Goal: Information Seeking & Learning: Learn about a topic

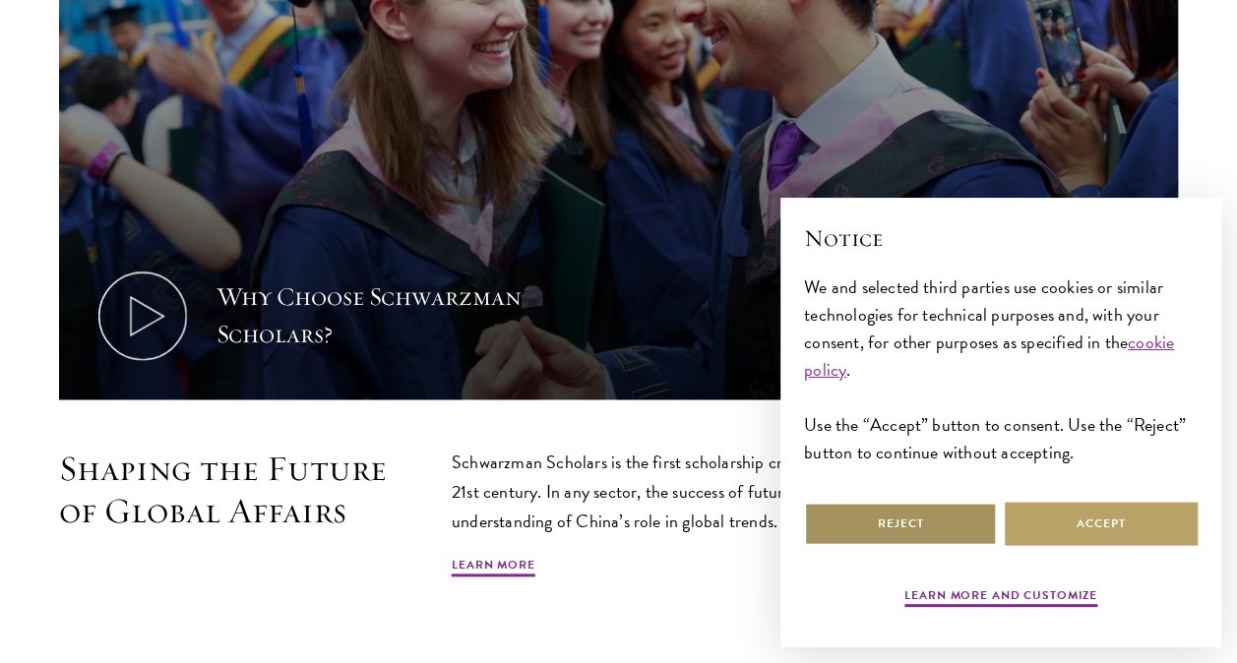
click at [897, 525] on button "Reject" at bounding box center [900, 524] width 193 height 44
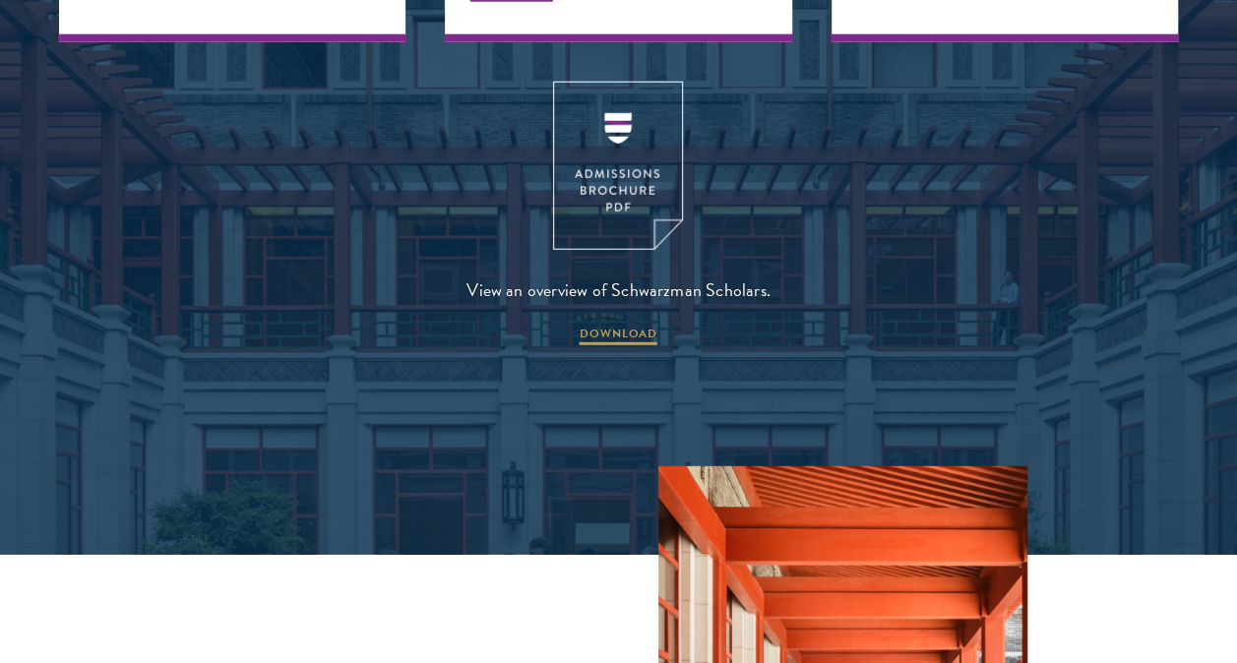
scroll to position [2523, 0]
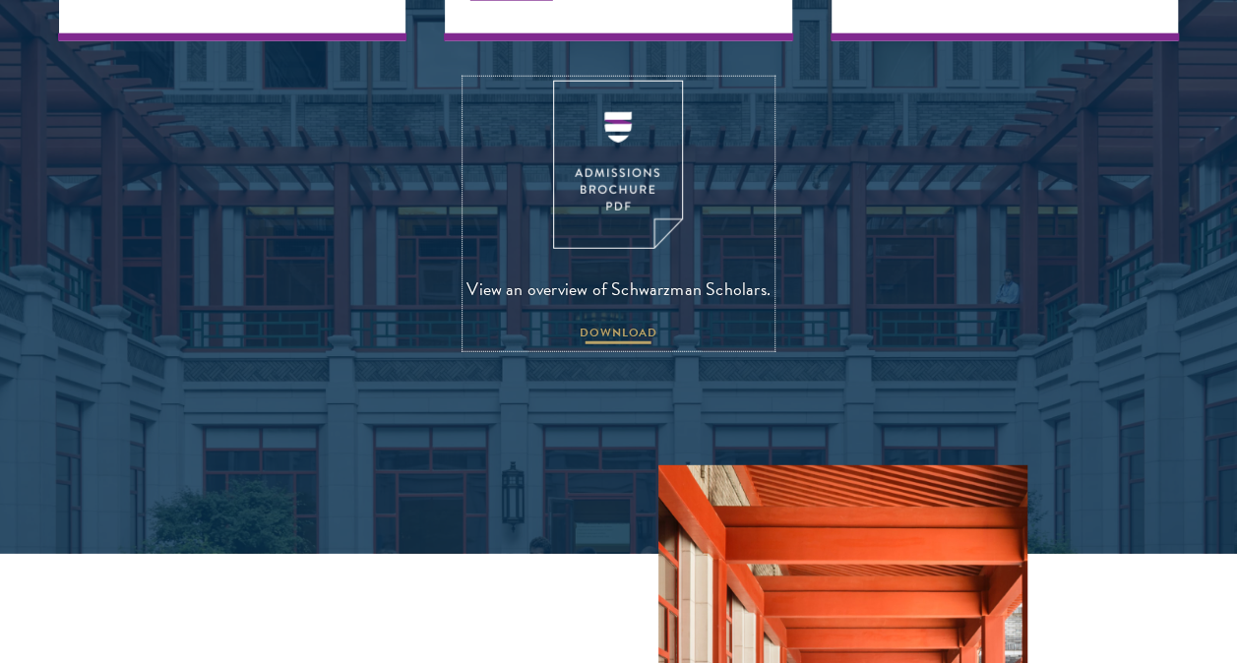
click at [630, 324] on span "DOWNLOAD" at bounding box center [619, 336] width 78 height 24
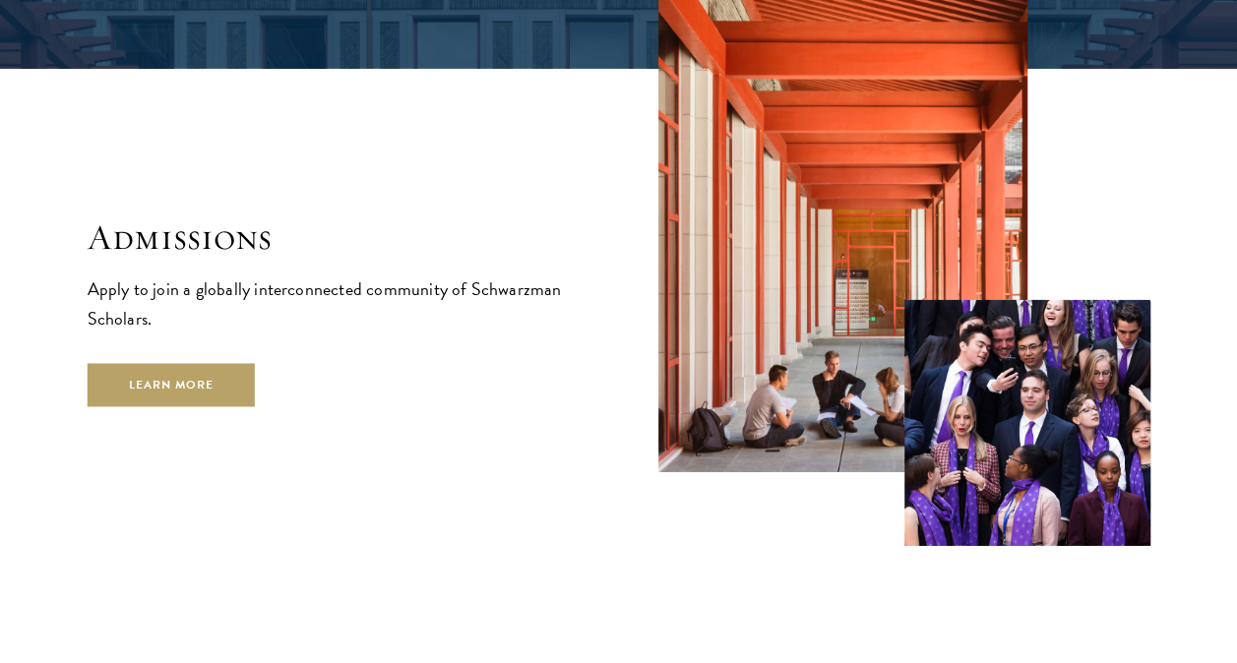
scroll to position [3009, 0]
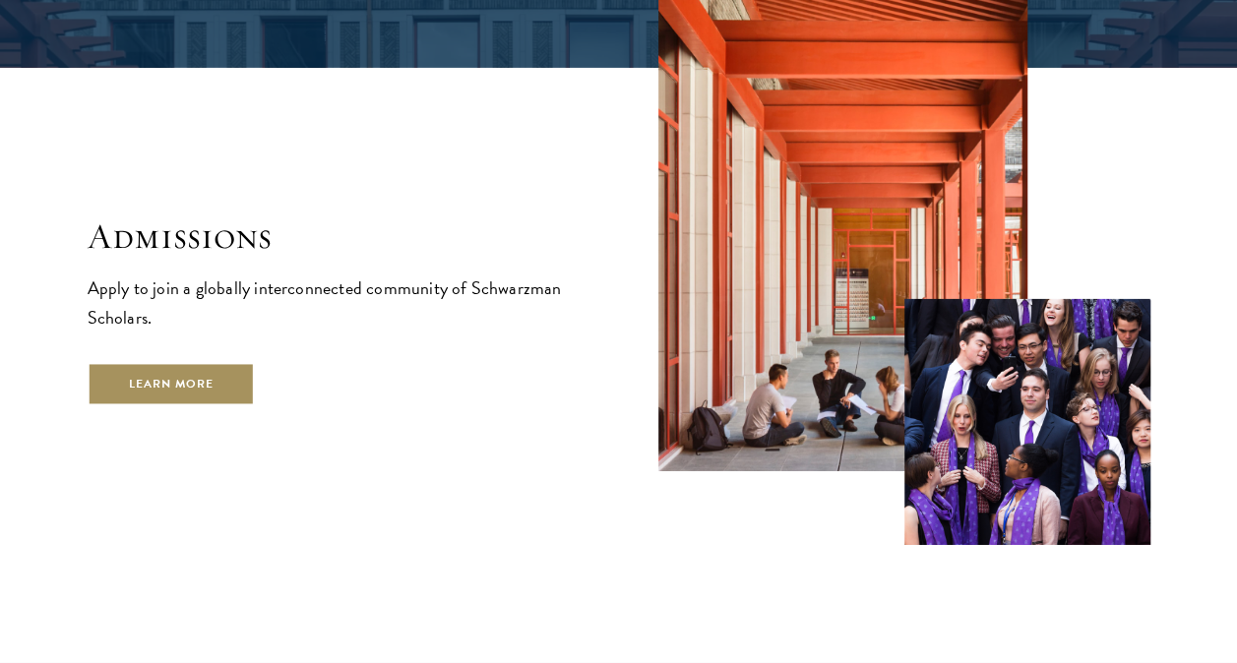
click at [131, 362] on link "Learn More" at bounding box center [172, 384] width 168 height 44
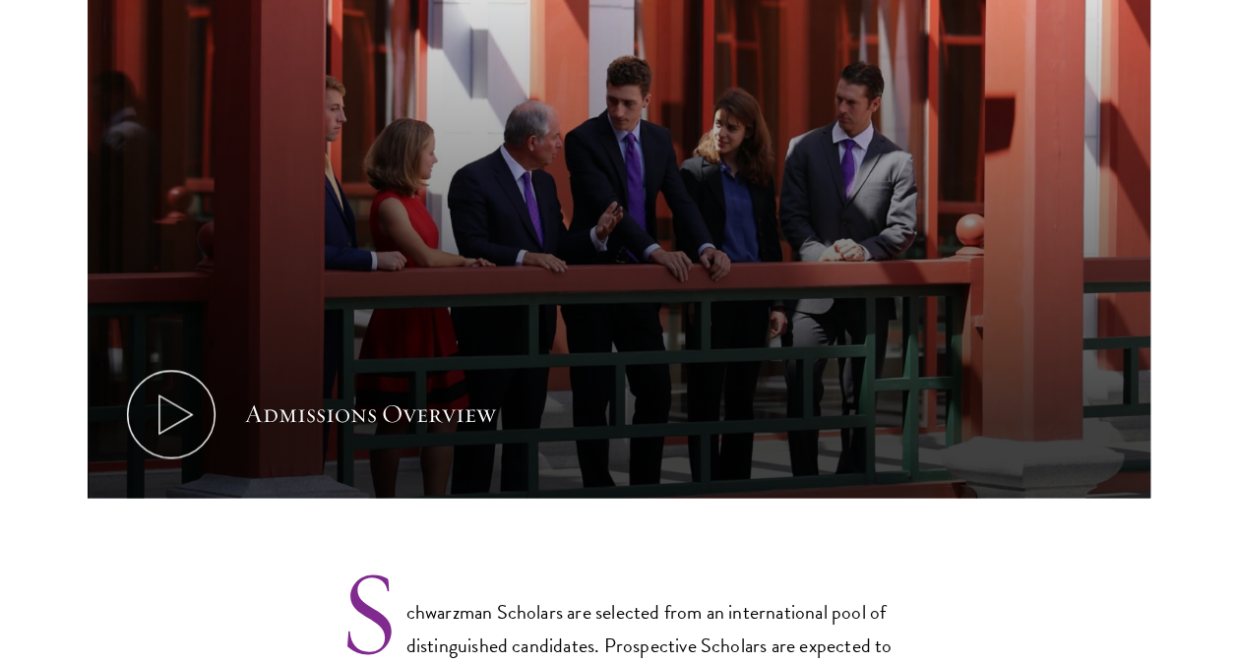
scroll to position [1074, 0]
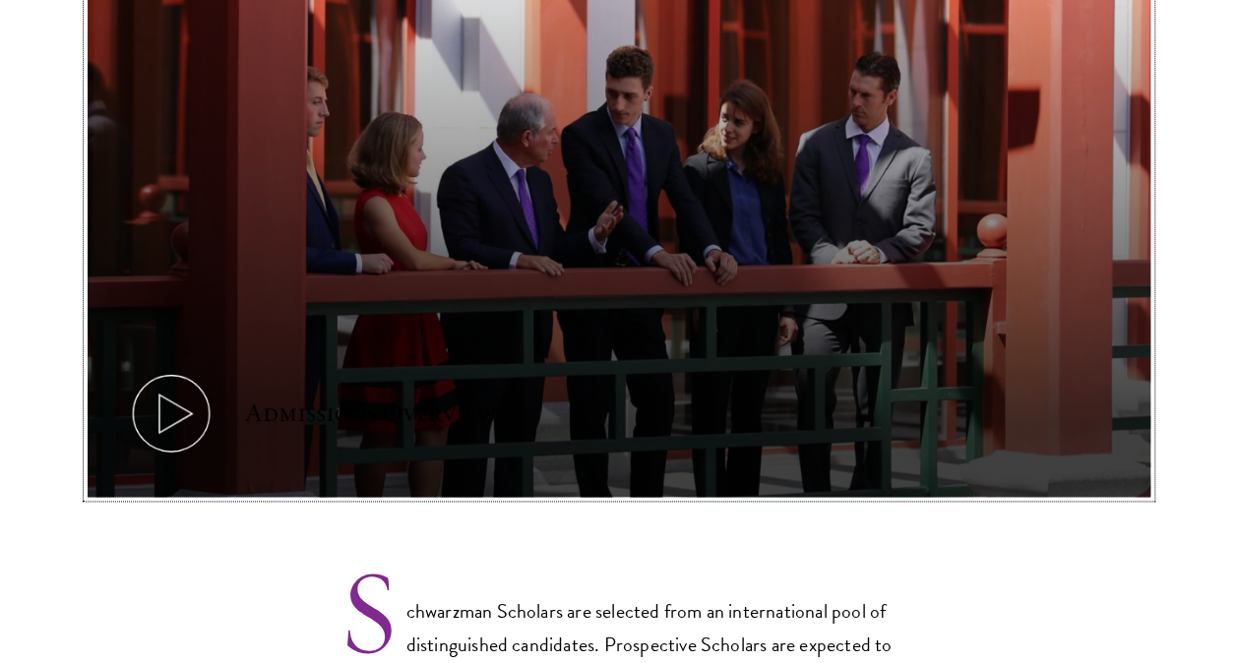
click at [378, 400] on div "Admissions Overview" at bounding box center [370, 413] width 251 height 37
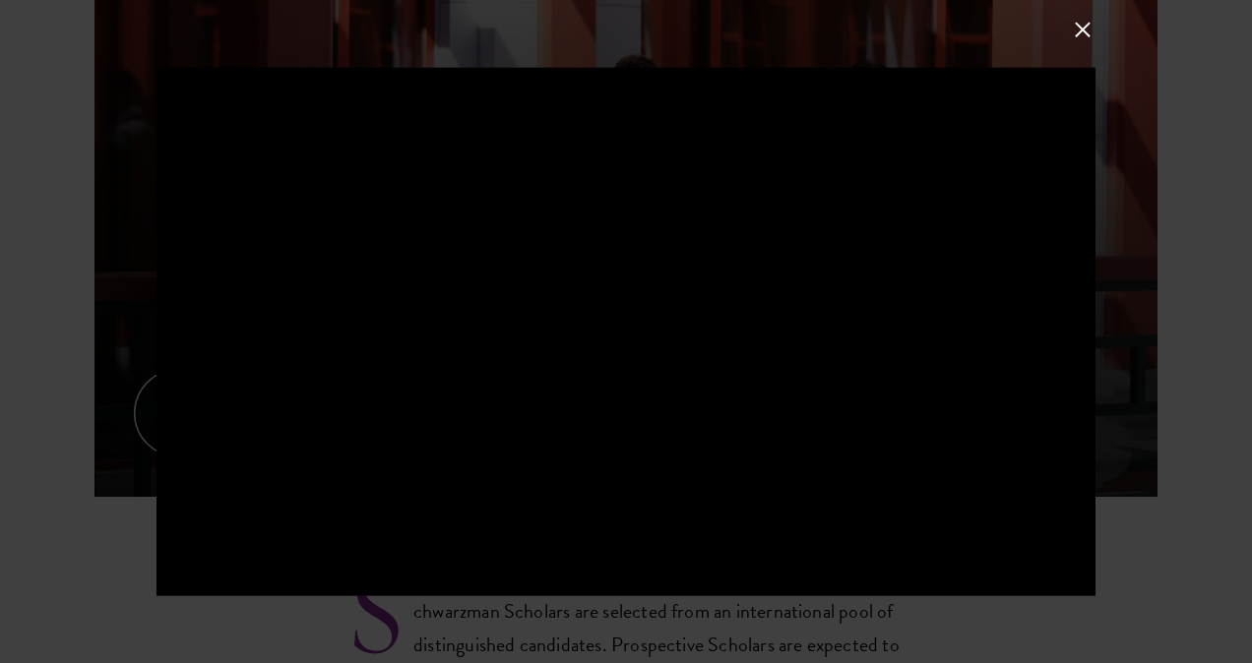
click at [1083, 30] on button at bounding box center [1083, 30] width 26 height 26
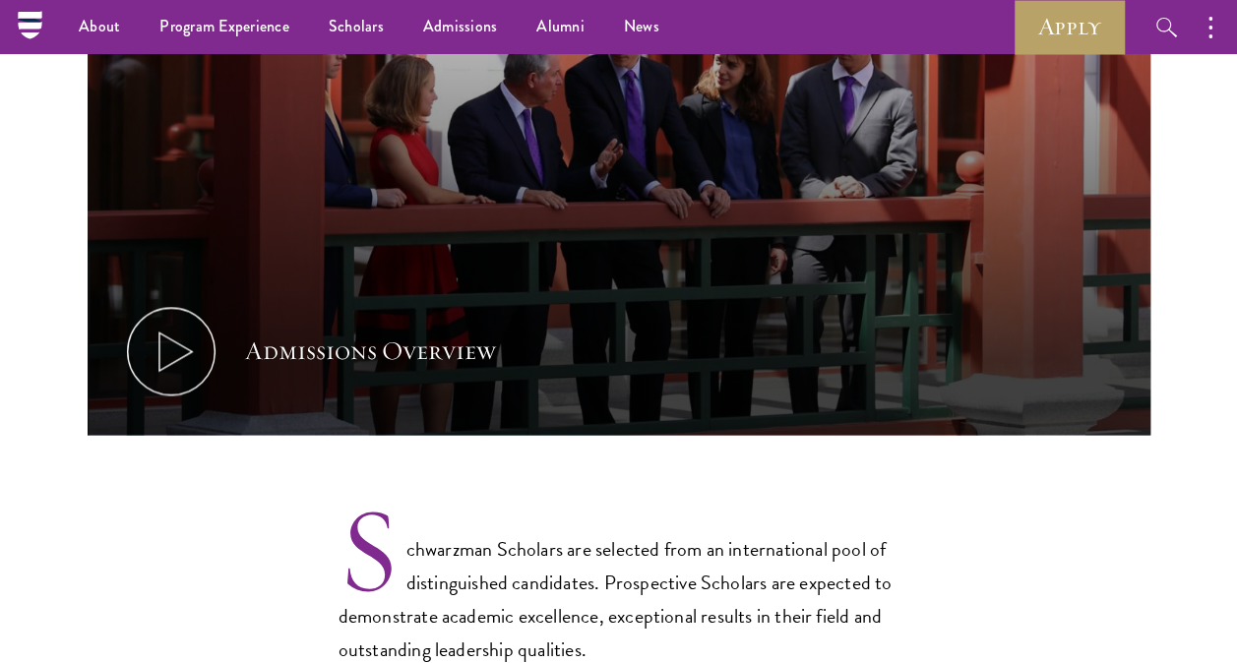
scroll to position [840, 0]
